Goal: Find specific page/section: Find specific page/section

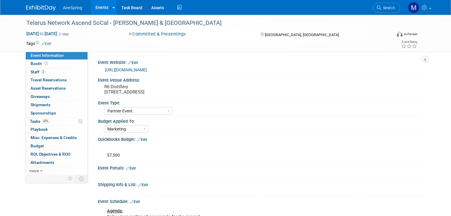
select select "Partner Event"
select select "Marketing"
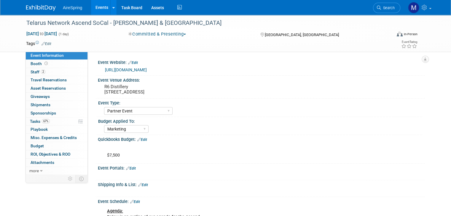
click at [49, 11] on img at bounding box center [41, 8] width 30 height 6
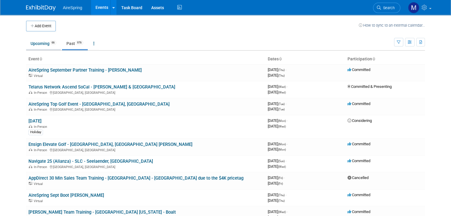
click at [38, 46] on link "Upcoming 66" at bounding box center [43, 43] width 35 height 11
